Goal: Task Accomplishment & Management: Complete application form

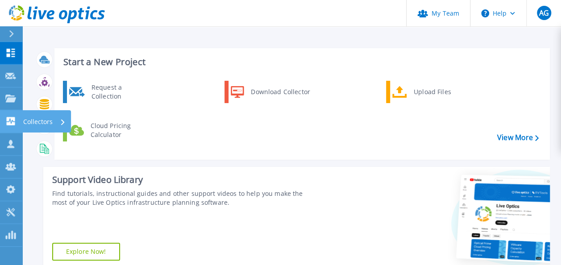
click at [31, 119] on p "Collectors" at bounding box center [37, 121] width 29 height 23
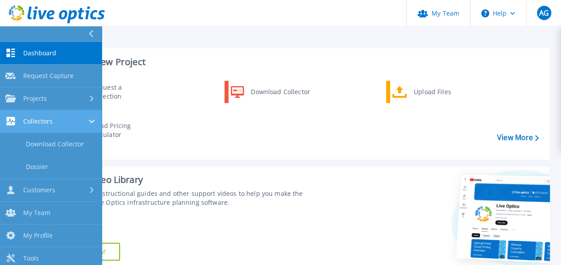
click at [66, 122] on div "Collectors" at bounding box center [50, 121] width 91 height 8
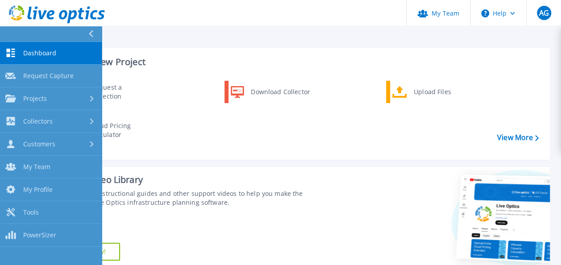
click at [170, 119] on div "Request a Collection Download Collector Upload Files Cloud Pricing Calculator" at bounding box center [300, 117] width 489 height 77
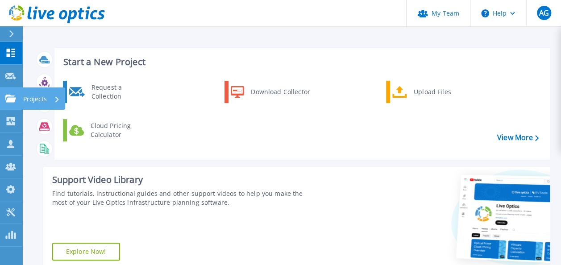
click at [38, 95] on p "Projects" at bounding box center [35, 98] width 24 height 23
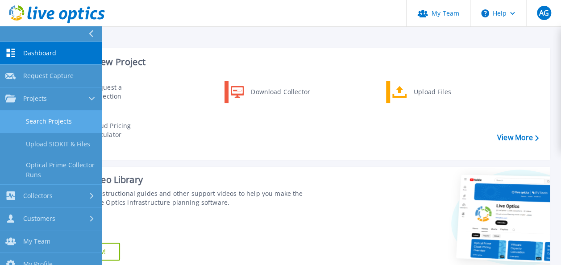
click at [60, 118] on link "Search Projects" at bounding box center [51, 121] width 102 height 23
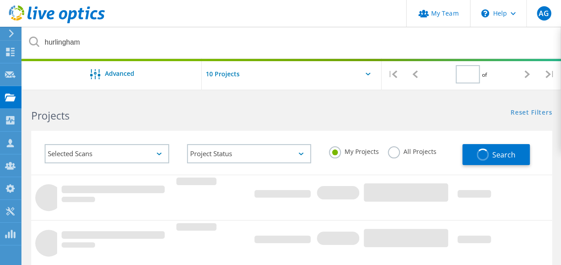
type input "1"
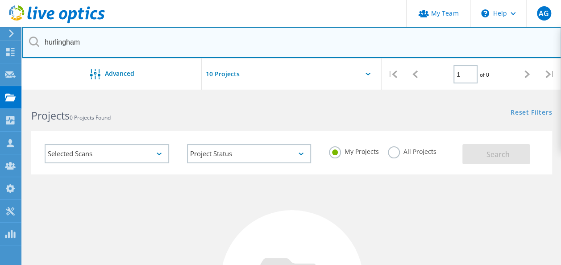
click at [134, 46] on input "hurlingham" at bounding box center [291, 42] width 539 height 31
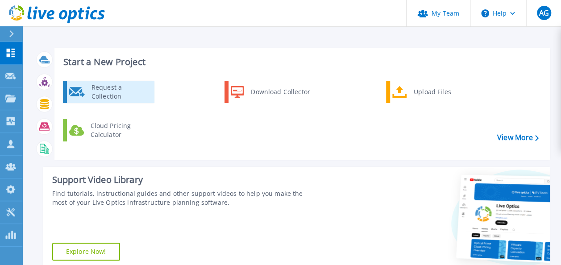
click at [144, 89] on div "Request a Collection" at bounding box center [119, 92] width 65 height 18
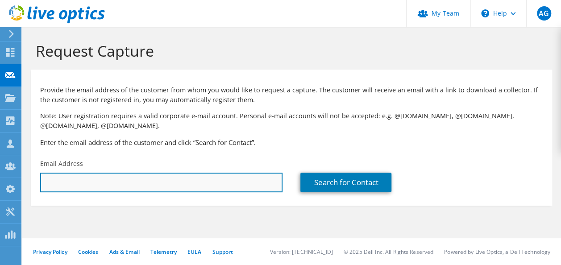
click at [161, 185] on input "text" at bounding box center [161, 183] width 242 height 20
type input "[PERSON_NAME][EMAIL_ADDRESS][DOMAIN_NAME]"
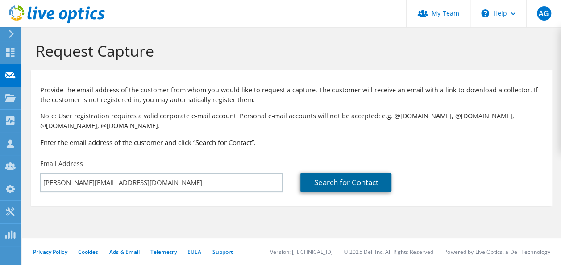
click at [372, 187] on link "Search for Contact" at bounding box center [345, 183] width 91 height 20
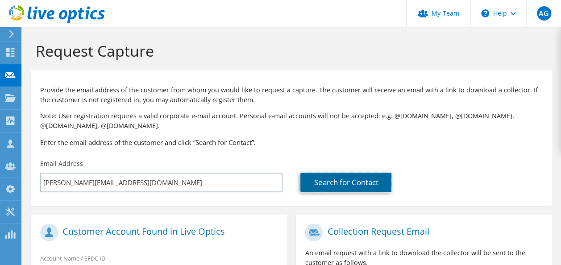
scroll to position [178, 0]
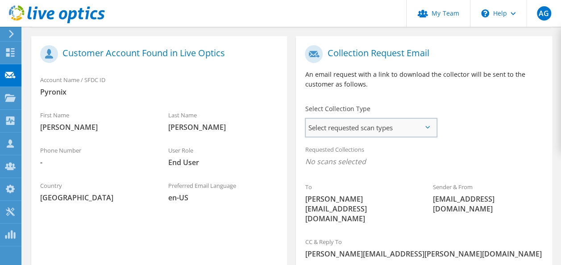
click at [403, 126] on span "Select requested scan types" at bounding box center [371, 128] width 130 height 18
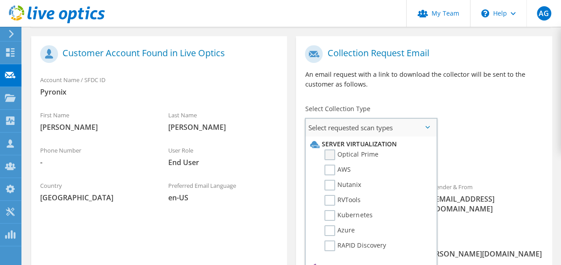
click at [348, 155] on label "Optical Prime" at bounding box center [351, 154] width 54 height 11
click at [0, 0] on input "Optical Prime" at bounding box center [0, 0] width 0 height 0
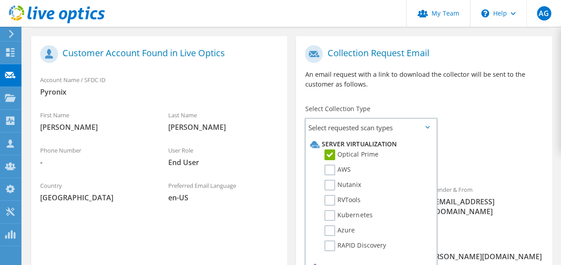
click at [491, 158] on span "Optical Prime" at bounding box center [424, 164] width 238 height 15
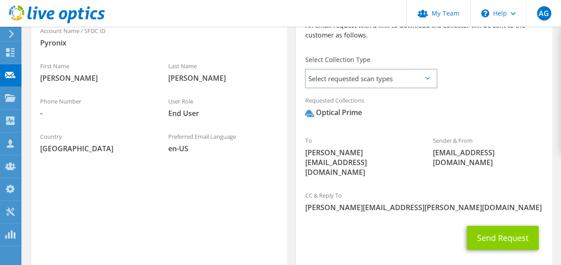
scroll to position [256, 0]
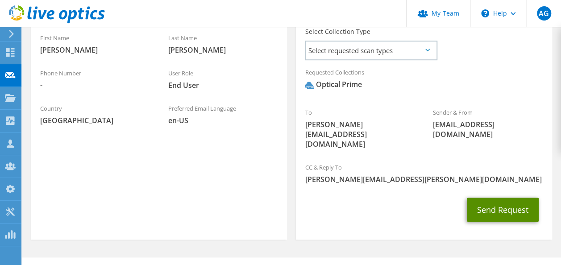
click at [515, 198] on button "Send Request" at bounding box center [503, 210] width 72 height 24
